Goal: Task Accomplishment & Management: Use online tool/utility

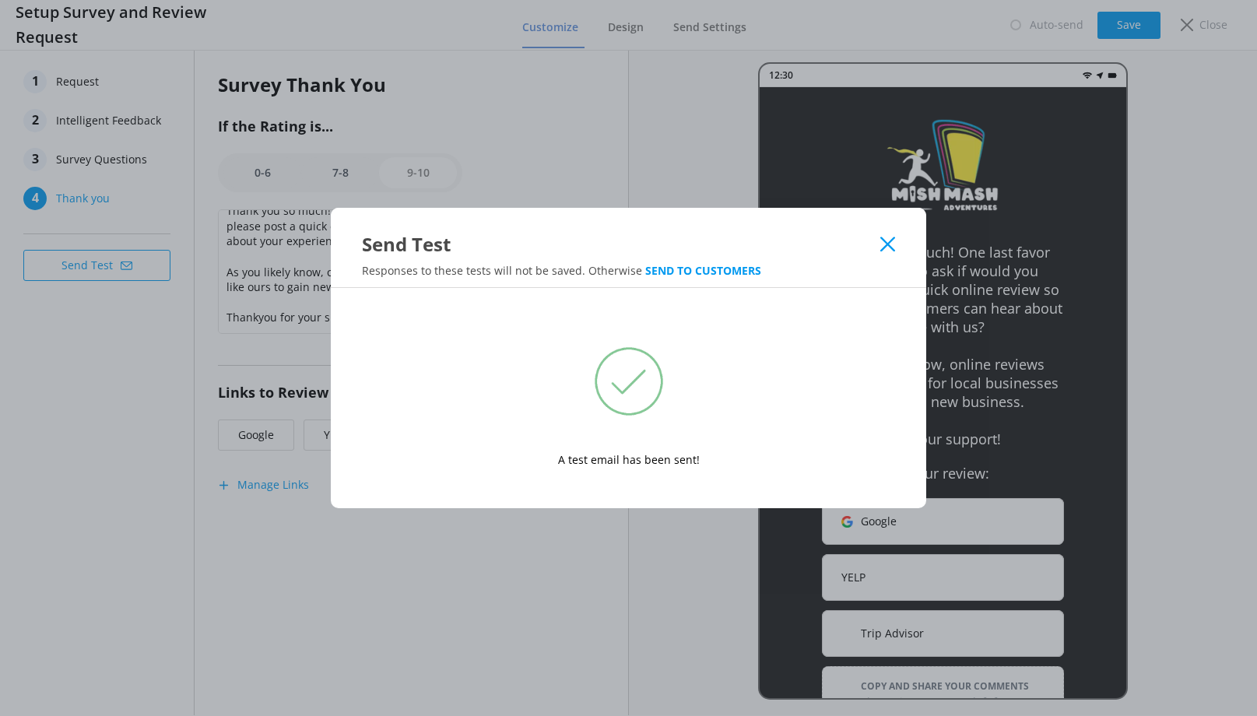
scroll to position [55, 0]
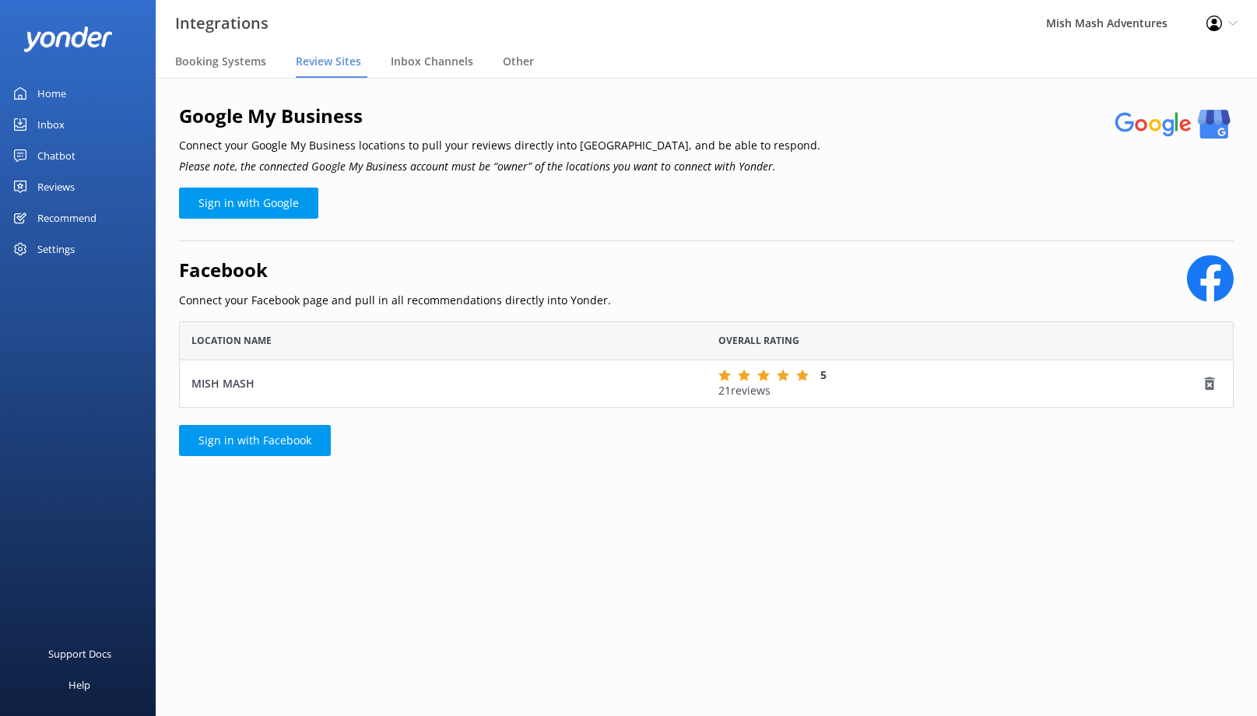
scroll to position [86, 1054]
click at [443, 64] on span "Inbox Channels" at bounding box center [432, 62] width 82 height 16
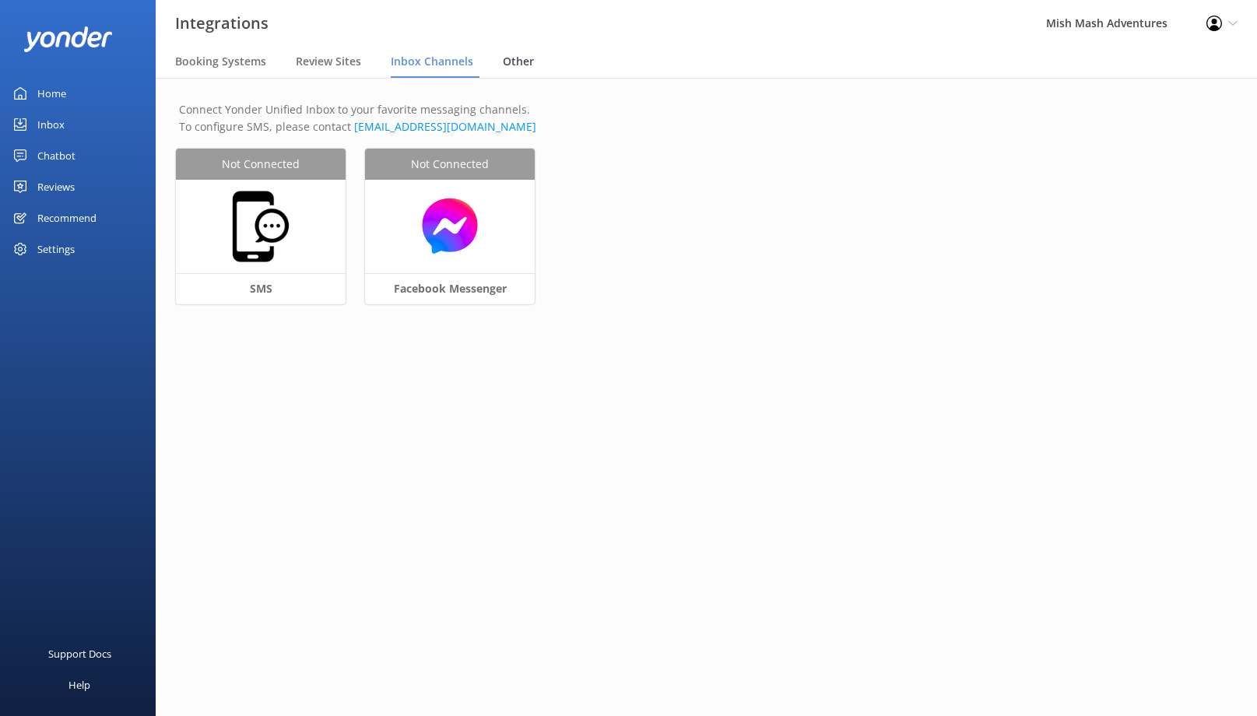
click at [510, 69] on div "Other" at bounding box center [521, 62] width 37 height 31
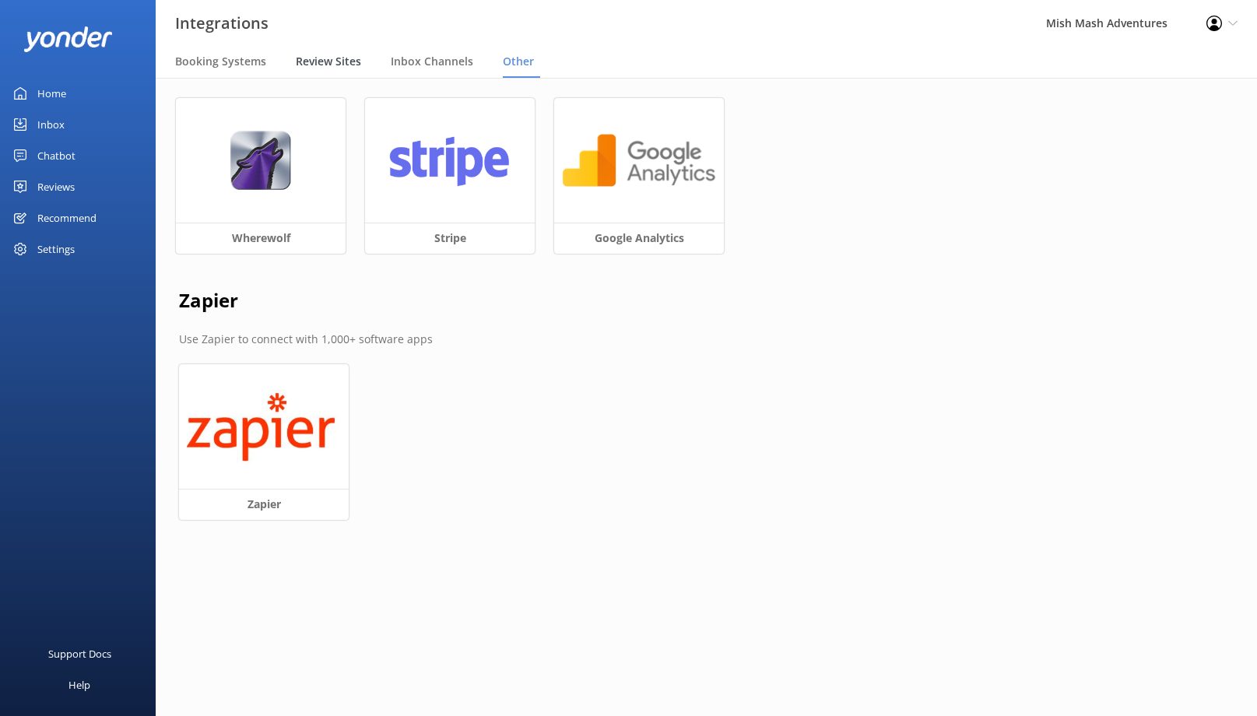
click at [313, 54] on span "Review Sites" at bounding box center [328, 62] width 65 height 16
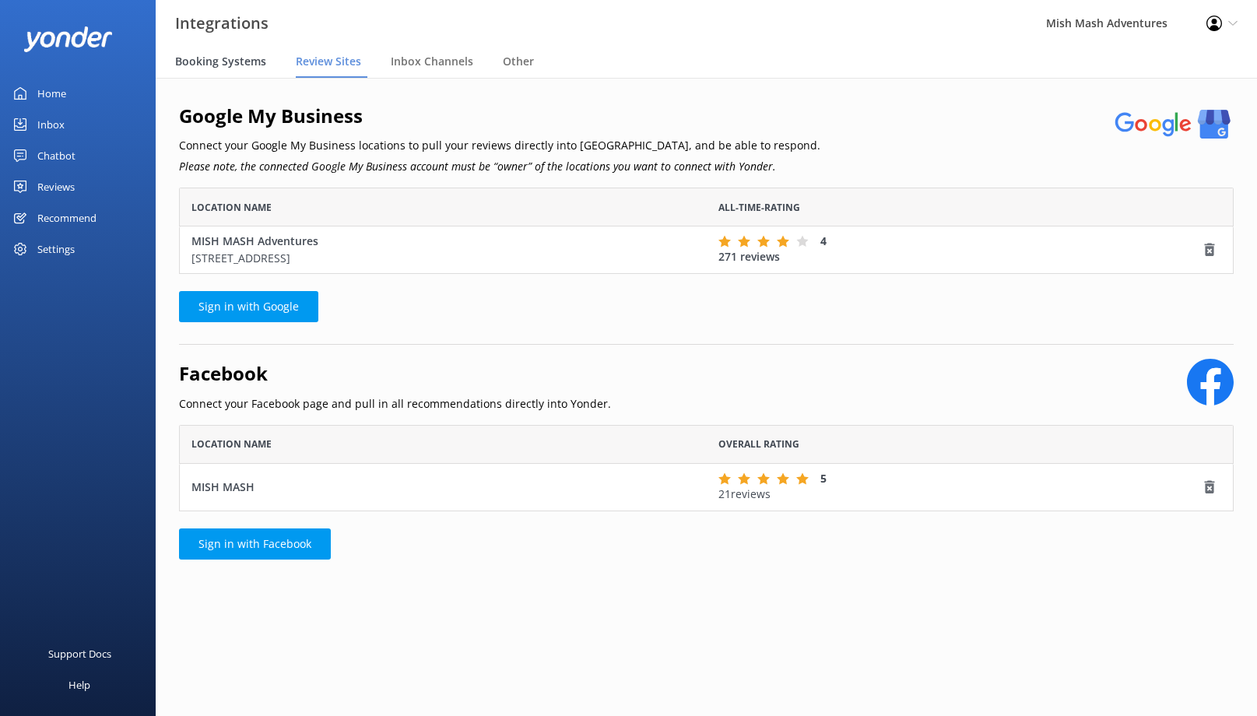
scroll to position [86, 1054]
click at [216, 58] on span "Booking Systems" at bounding box center [220, 62] width 91 height 16
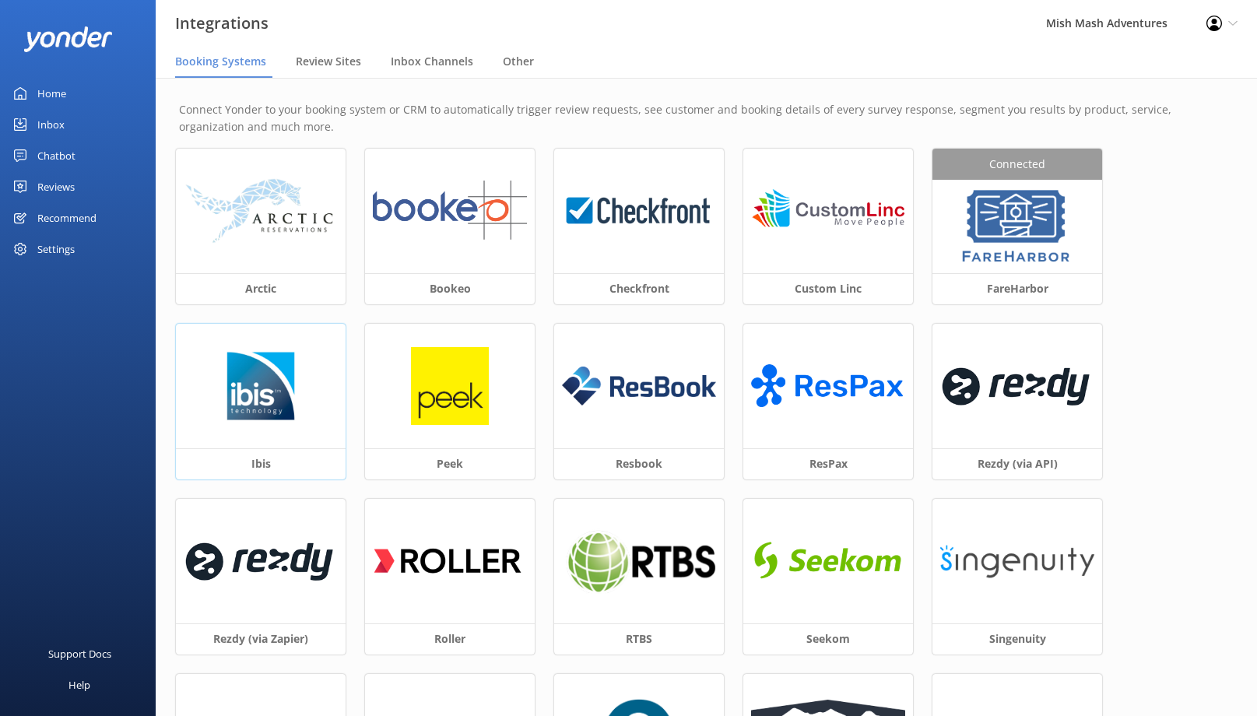
drag, startPoint x: 281, startPoint y: 68, endPoint x: 342, endPoint y: 479, distance: 416.2
click at [342, 467] on div "Integrations Mish Mash Adventures Profile Settings Logout Booking Systems Revie…" at bounding box center [628, 397] width 1257 height 638
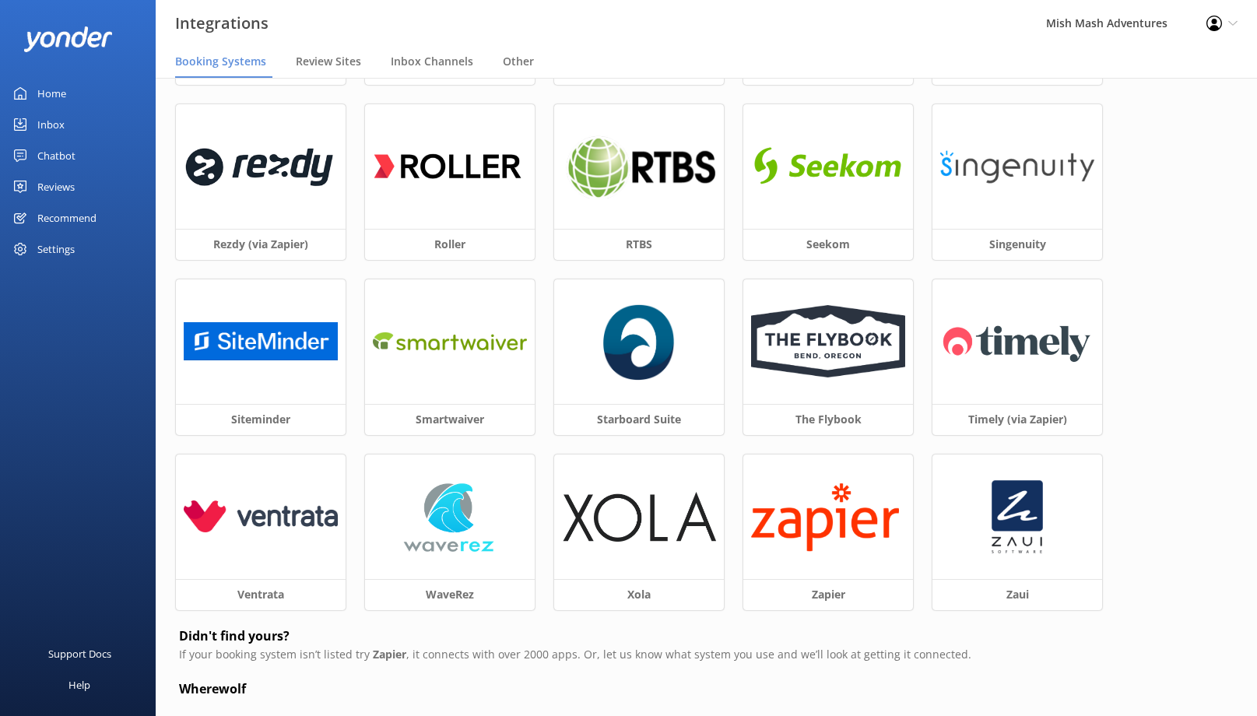
scroll to position [395, 0]
click at [329, 65] on span "Review Sites" at bounding box center [328, 62] width 65 height 16
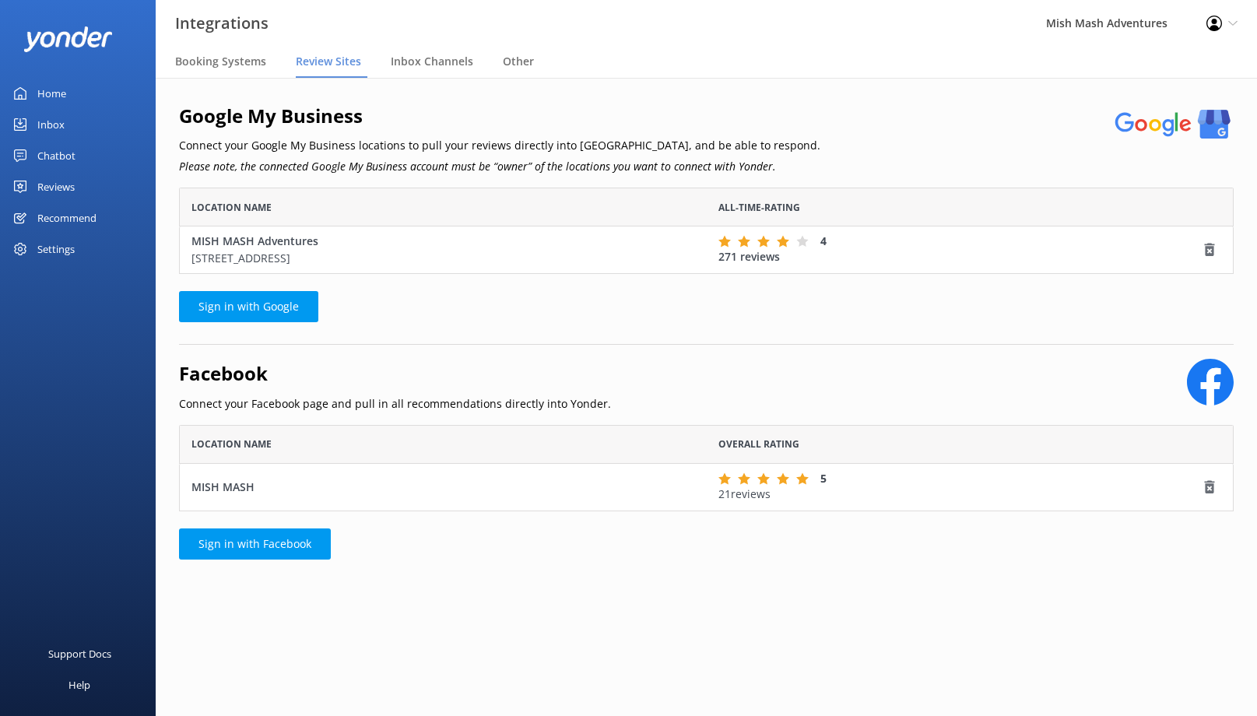
scroll to position [86, 1054]
click at [435, 68] on span "Inbox Channels" at bounding box center [432, 62] width 82 height 16
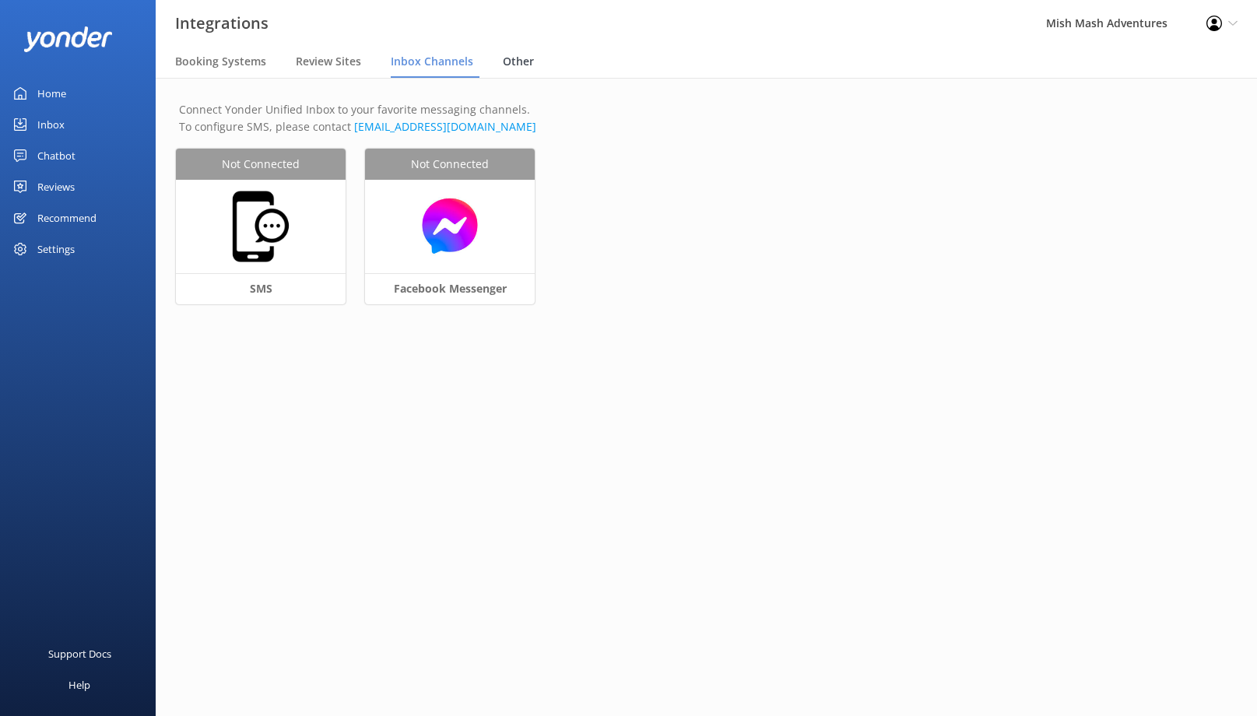
click at [516, 59] on span "Other" at bounding box center [518, 62] width 31 height 16
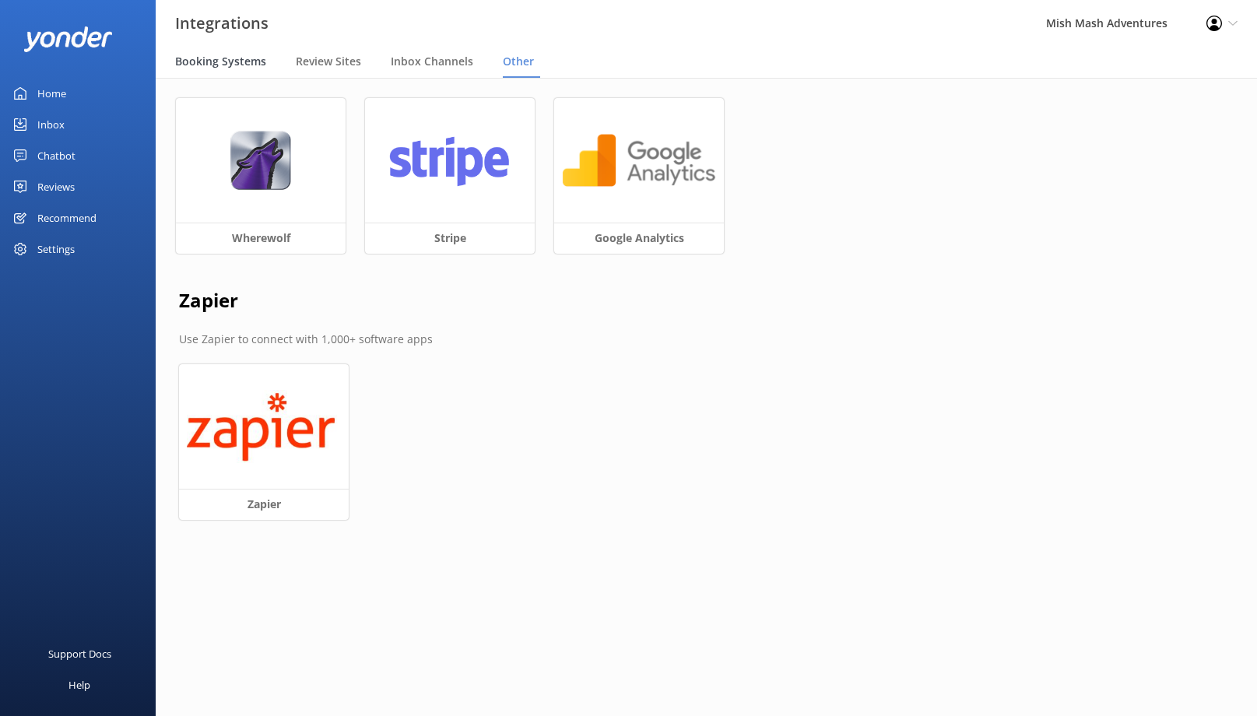
click at [237, 62] on span "Booking Systems" at bounding box center [220, 62] width 91 height 16
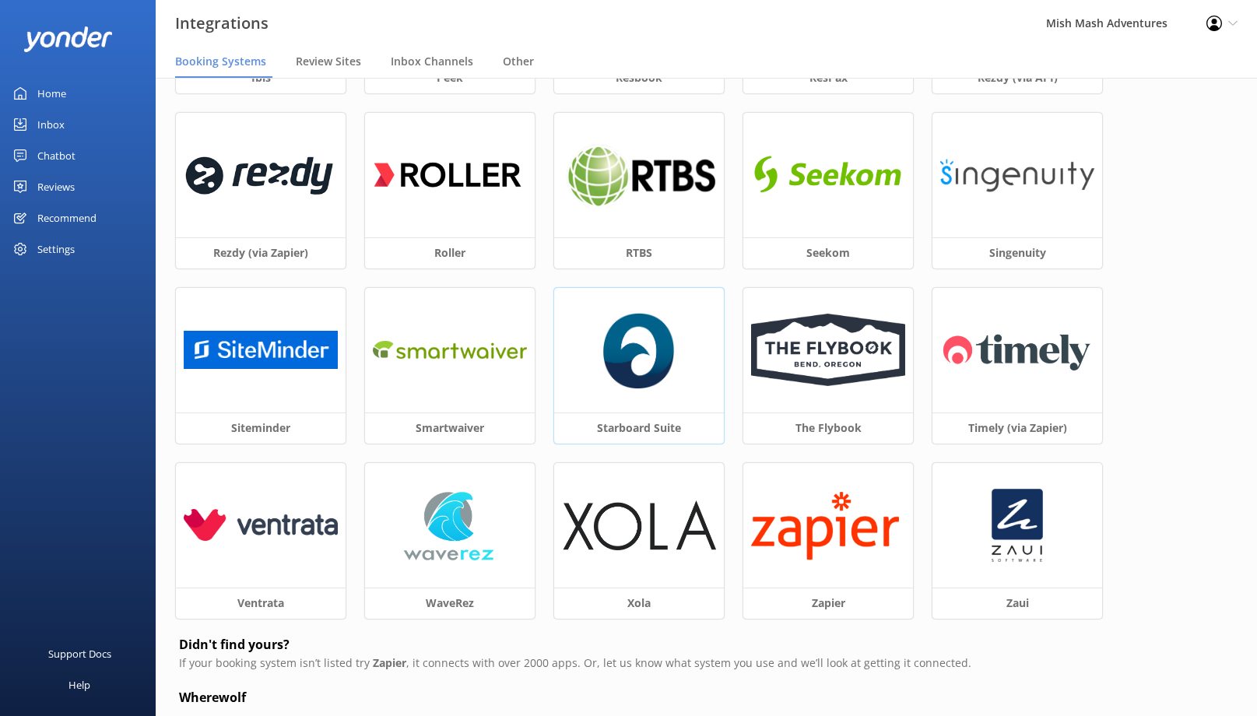
scroll to position [347, 0]
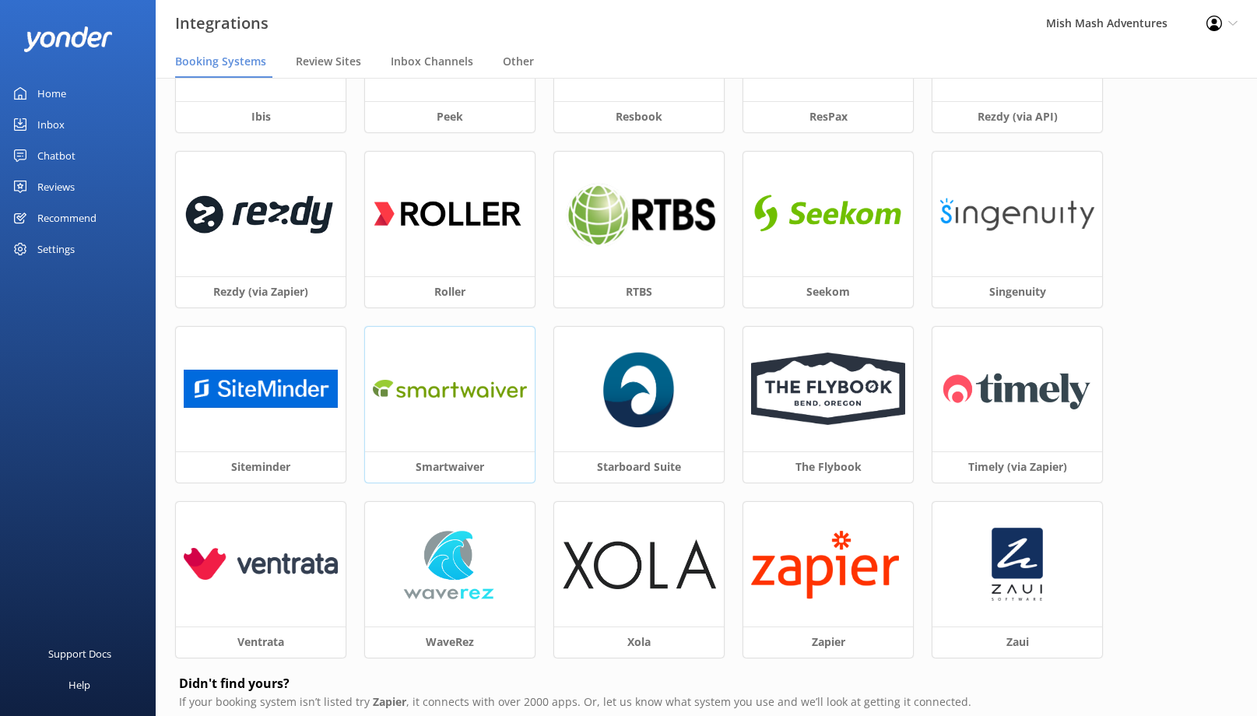
click at [455, 467] on h3 "Smartwaiver" at bounding box center [450, 466] width 170 height 31
